Goal: Task Accomplishment & Management: Use online tool/utility

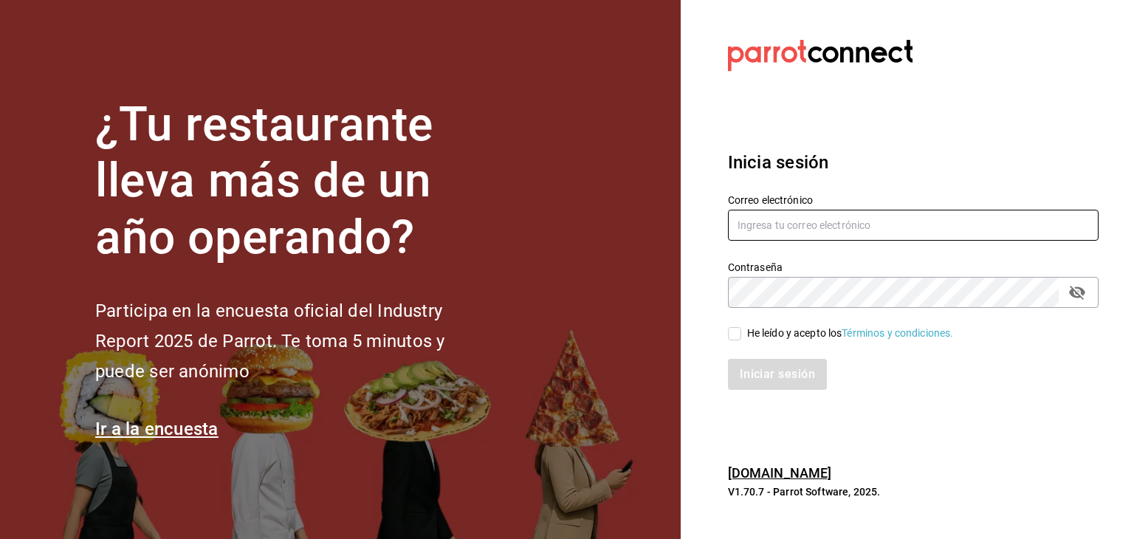
type input "[EMAIL_ADDRESS][DOMAIN_NAME]"
click at [730, 332] on input "He leído y acepto los Términos y condiciones." at bounding box center [734, 333] width 13 height 13
checkbox input "true"
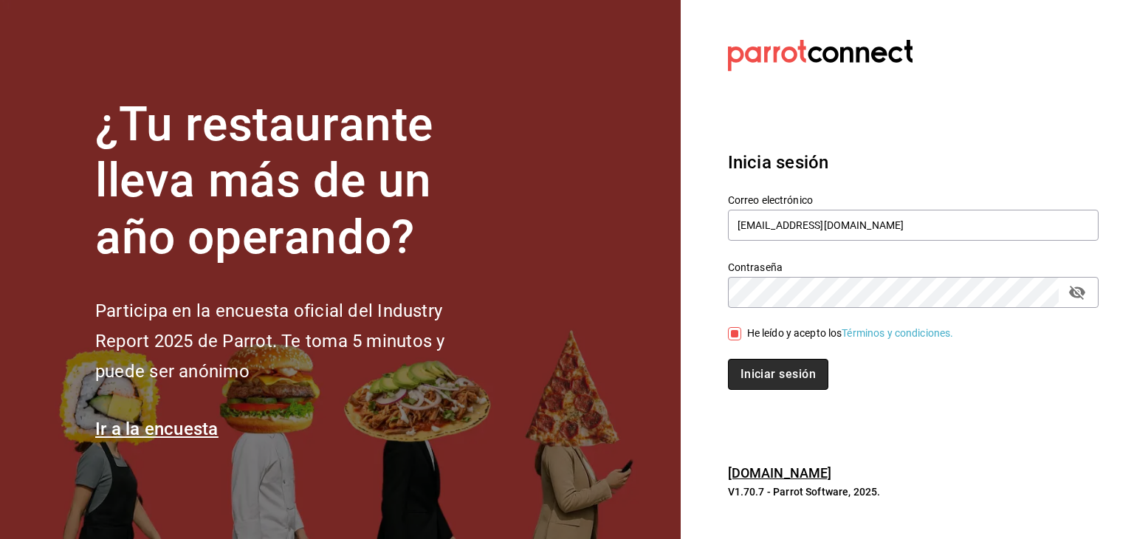
click at [777, 382] on button "Iniciar sesión" at bounding box center [778, 374] width 100 height 31
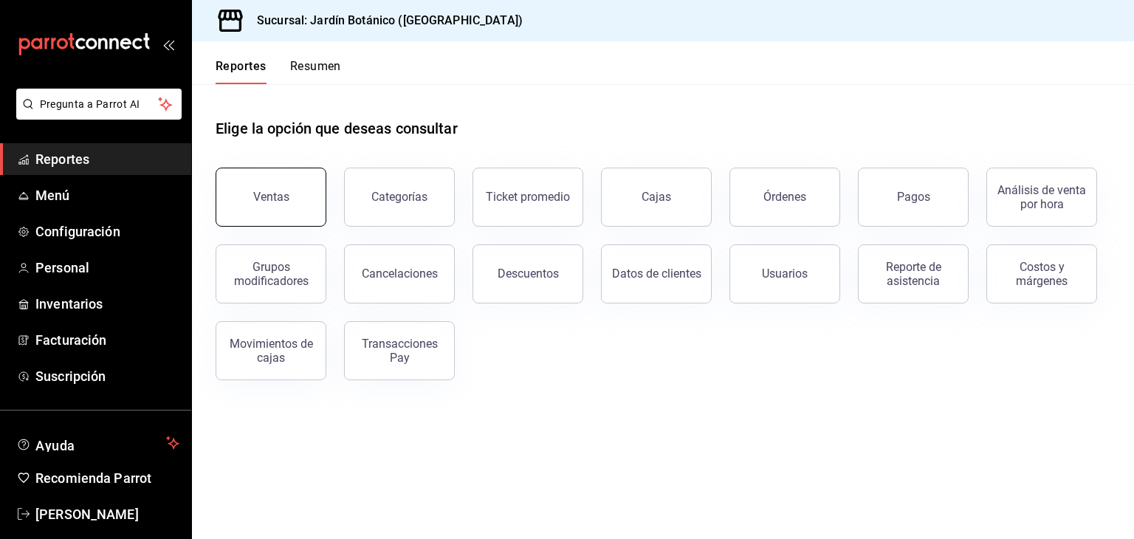
click at [254, 191] on div "Ventas" at bounding box center [271, 197] width 36 height 14
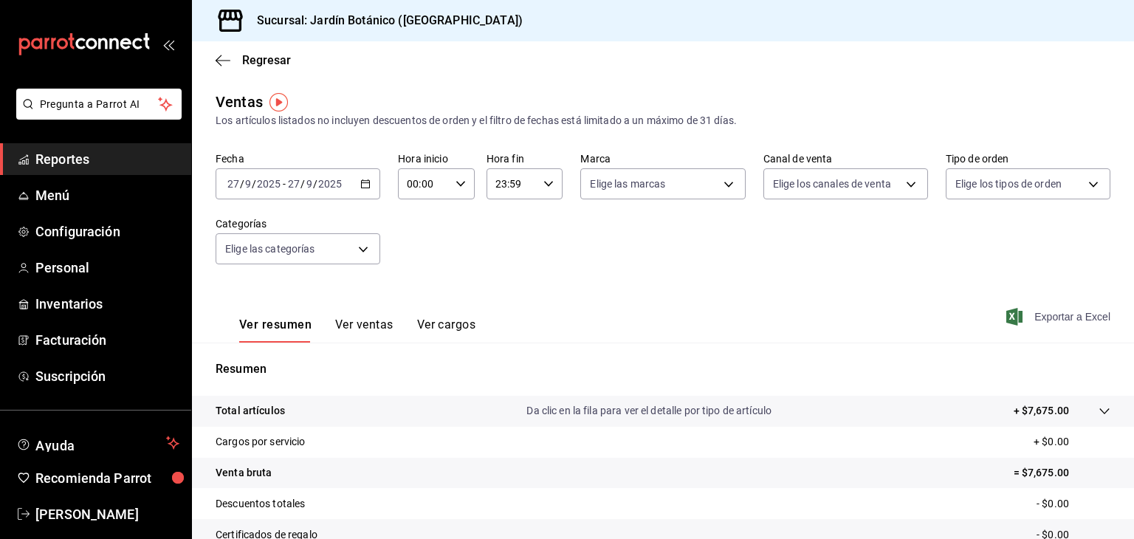
click at [1038, 318] on span "Exportar a Excel" at bounding box center [1059, 317] width 101 height 18
click at [65, 504] on span "[PERSON_NAME]" at bounding box center [107, 514] width 144 height 20
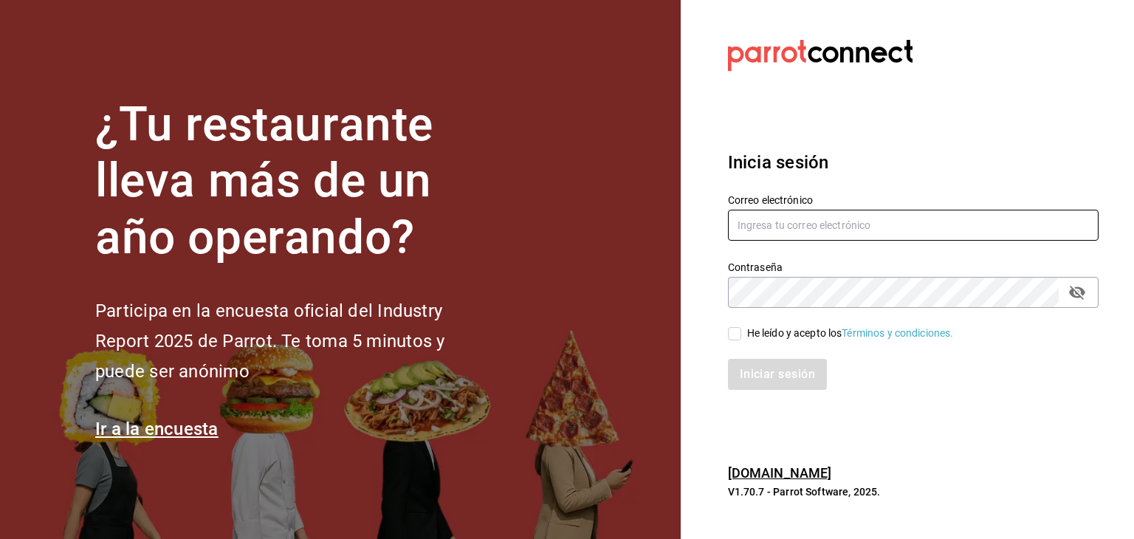
type input "[EMAIL_ADDRESS][PERSON_NAME][DOMAIN_NAME]"
